Goal: Task Accomplishment & Management: Manage account settings

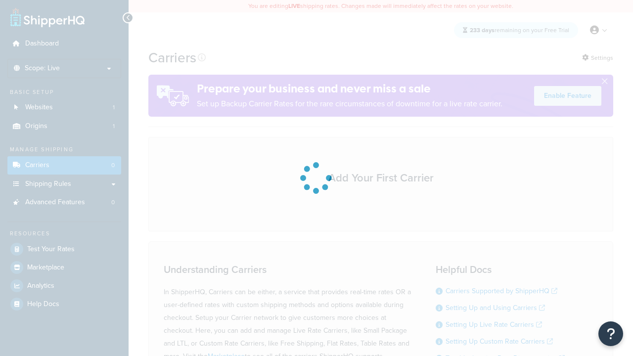
scroll to position [88, 0]
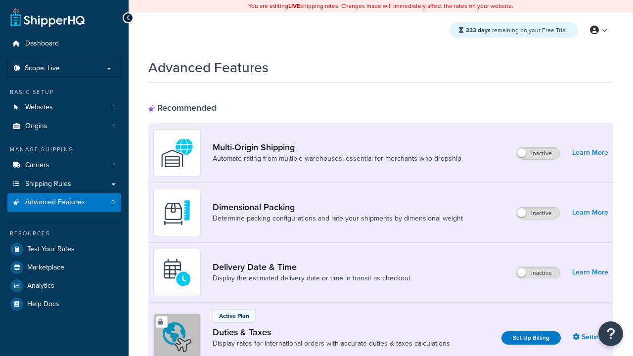
scroll to position [322, 0]
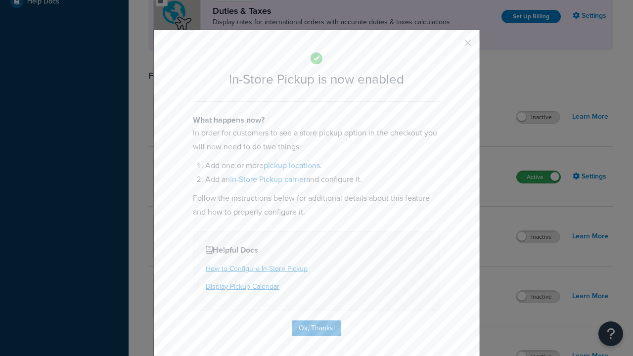
scroll to position [0, 0]
click at [453, 45] on button "button" at bounding box center [453, 46] width 2 height 2
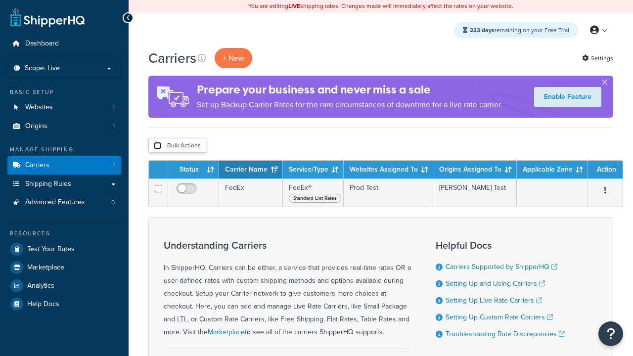
click at [157, 146] on input "checkbox" at bounding box center [157, 145] width 7 height 7
checkbox input "true"
click at [0, 0] on button "Delete" at bounding box center [0, 0] width 0 height 0
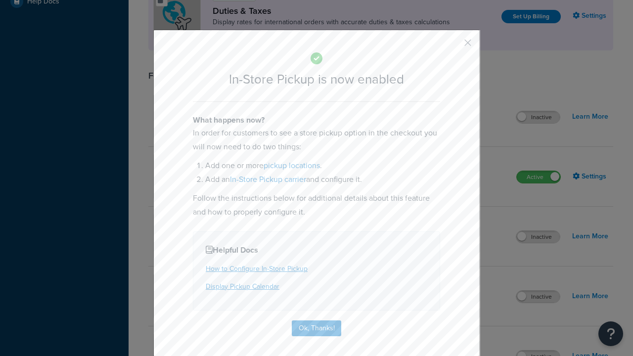
click at [453, 46] on button "button" at bounding box center [453, 46] width 2 height 2
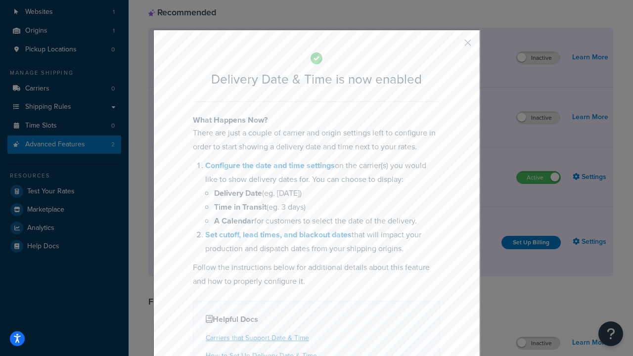
click at [453, 46] on button "button" at bounding box center [453, 46] width 2 height 2
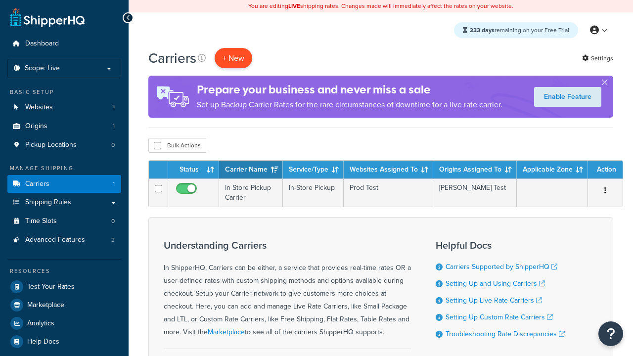
click at [234, 58] on button "+ New" at bounding box center [234, 58] width 38 height 20
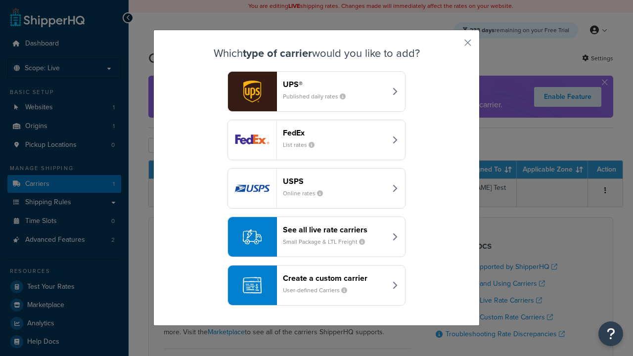
click at [317, 286] on div "Create a custom carrier User-defined Carriers" at bounding box center [334, 286] width 103 height 24
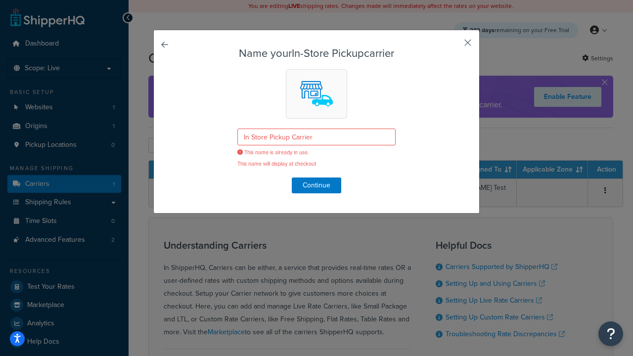
click at [455, 45] on button "button" at bounding box center [453, 46] width 2 height 2
